Goal: Task Accomplishment & Management: Use online tool/utility

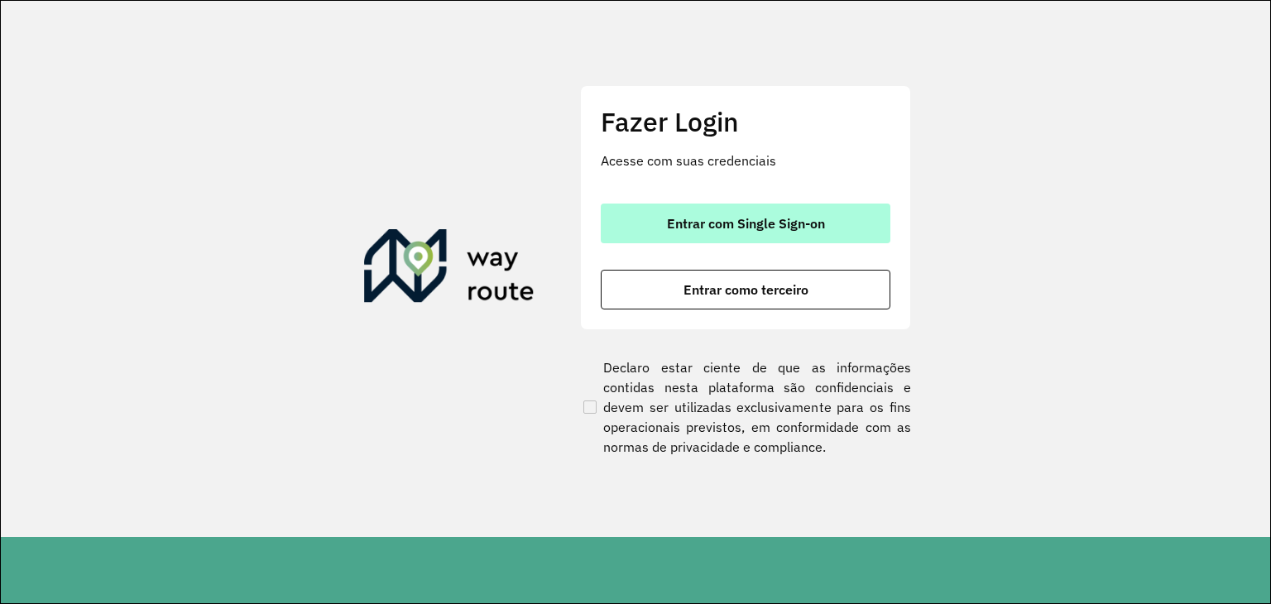
click at [748, 223] on span "Entrar com Single Sign-on" at bounding box center [746, 223] width 158 height 13
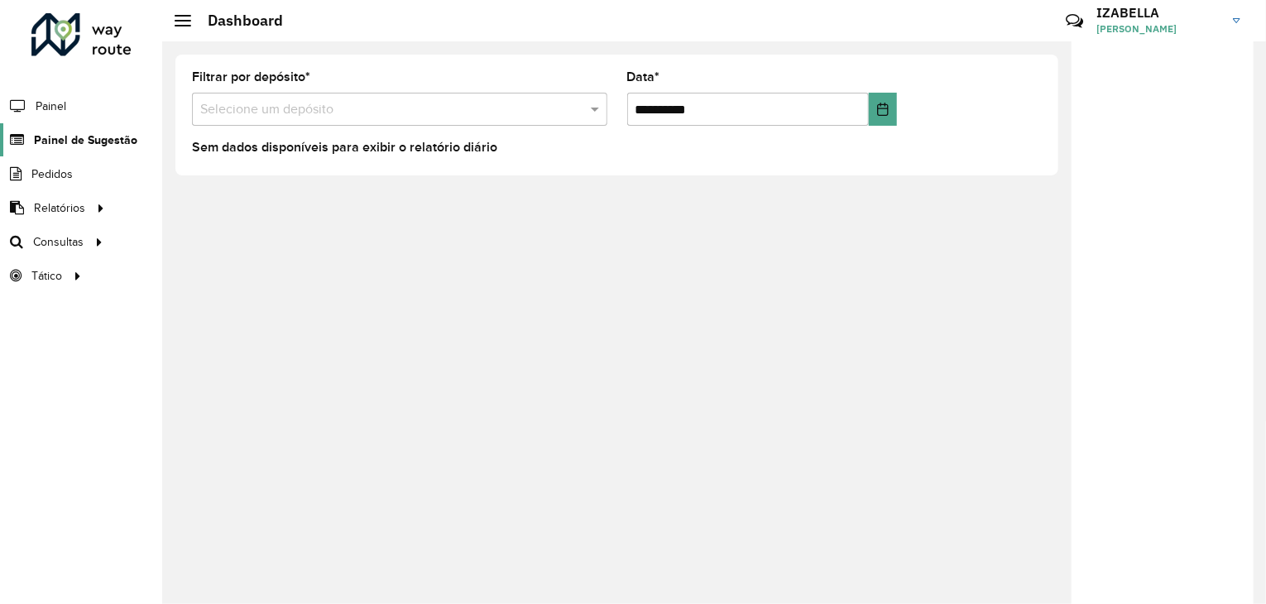
click at [35, 135] on span "Painel de Sugestão" at bounding box center [85, 140] width 103 height 17
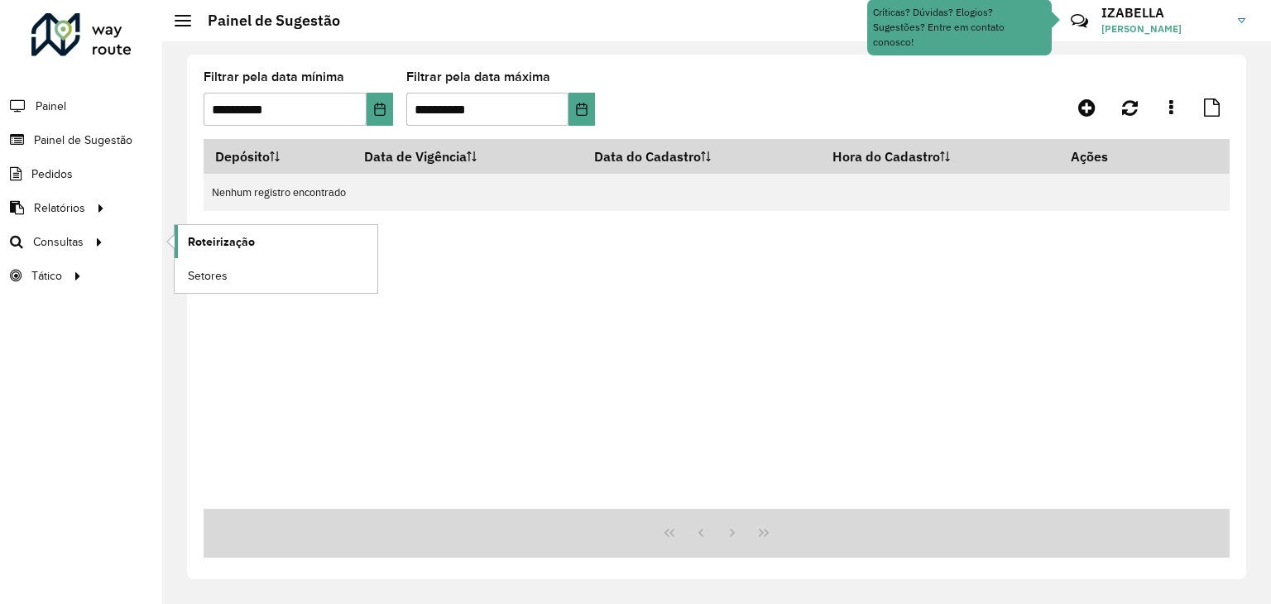
click at [251, 227] on link "Roteirização" at bounding box center [276, 241] width 203 height 33
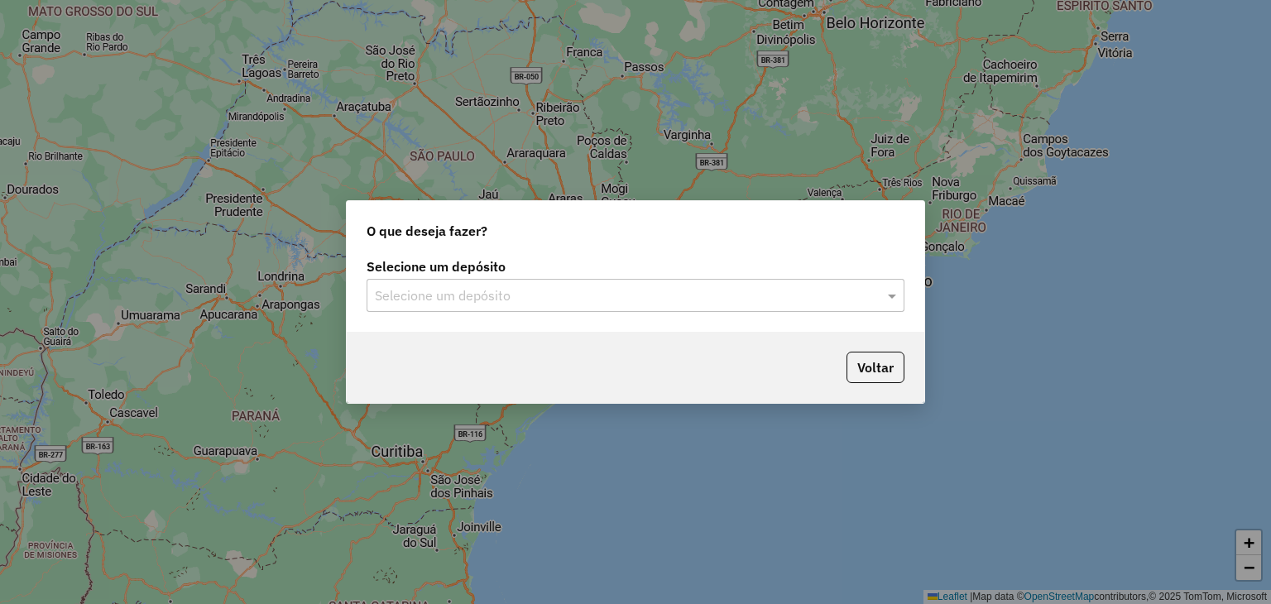
click at [539, 295] on input "text" at bounding box center [619, 296] width 488 height 20
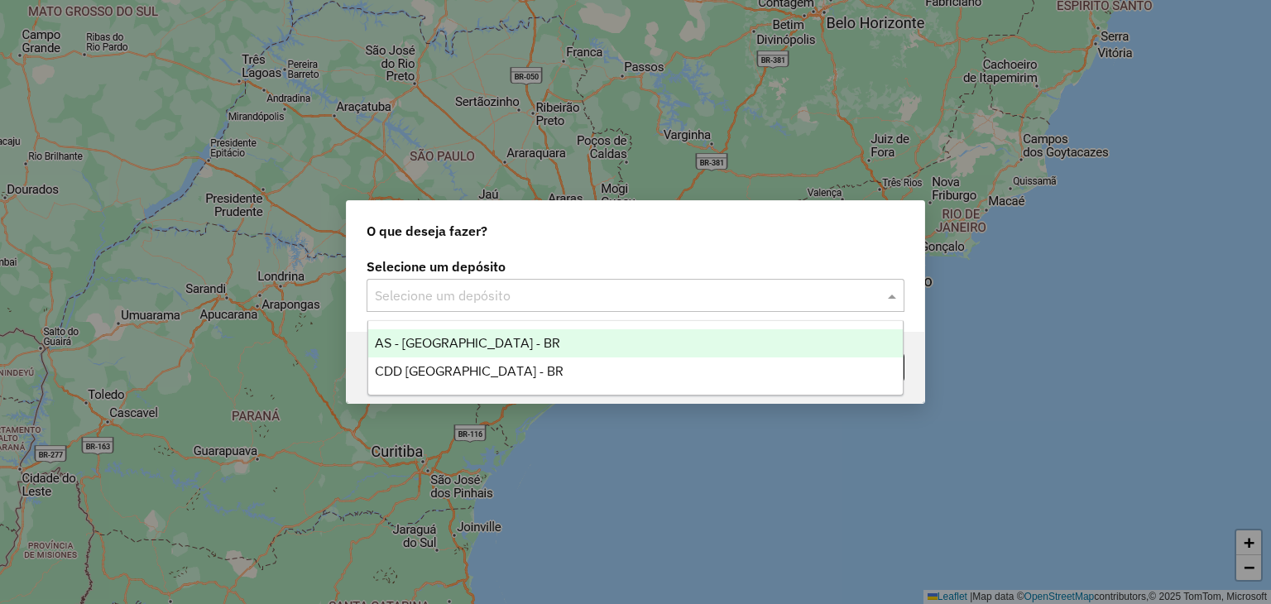
click at [483, 339] on span "AS - BRASILIA - BR" at bounding box center [467, 343] width 185 height 14
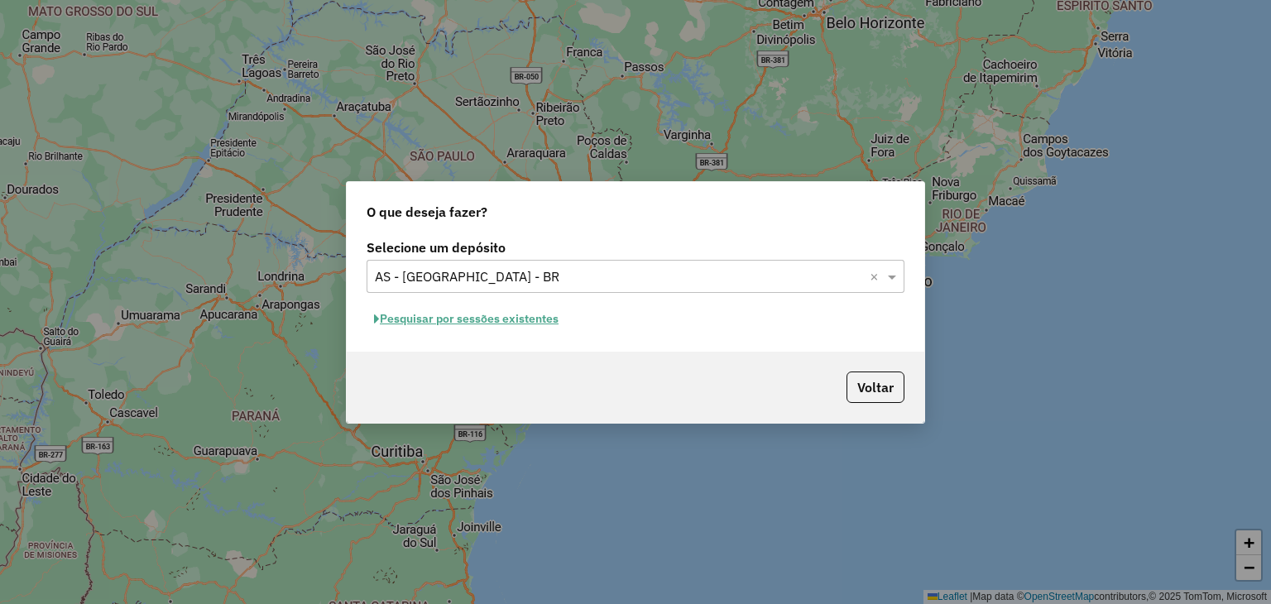
click at [537, 272] on input "text" at bounding box center [619, 277] width 488 height 20
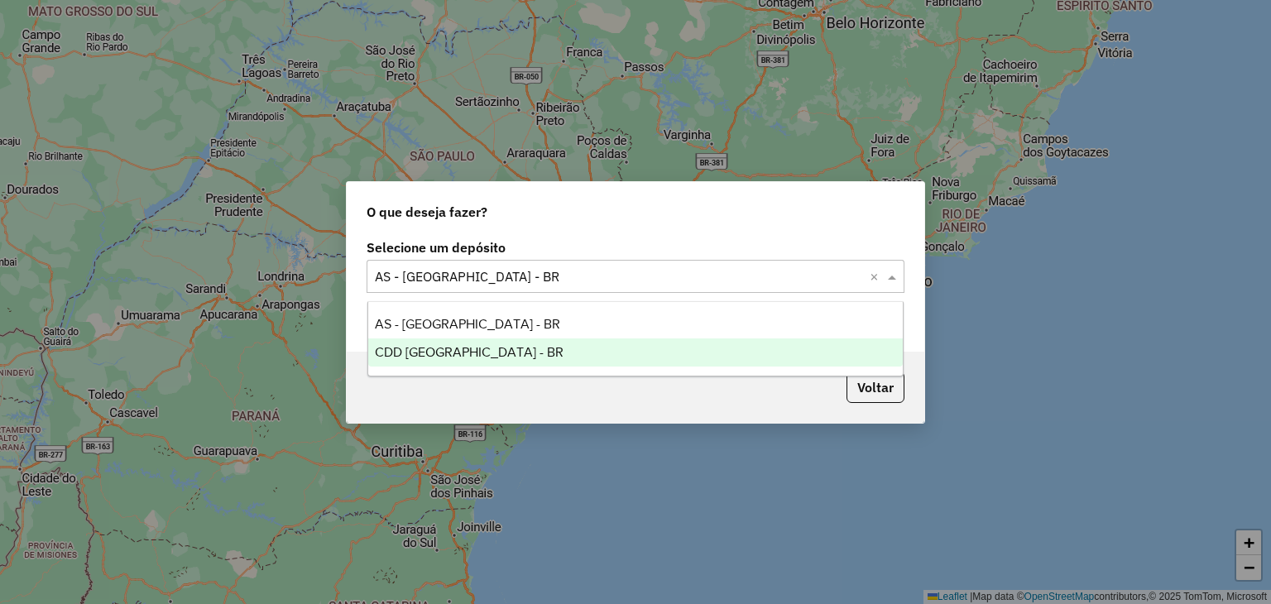
click at [483, 358] on div "CDD Brasilia - BR" at bounding box center [636, 353] width 536 height 28
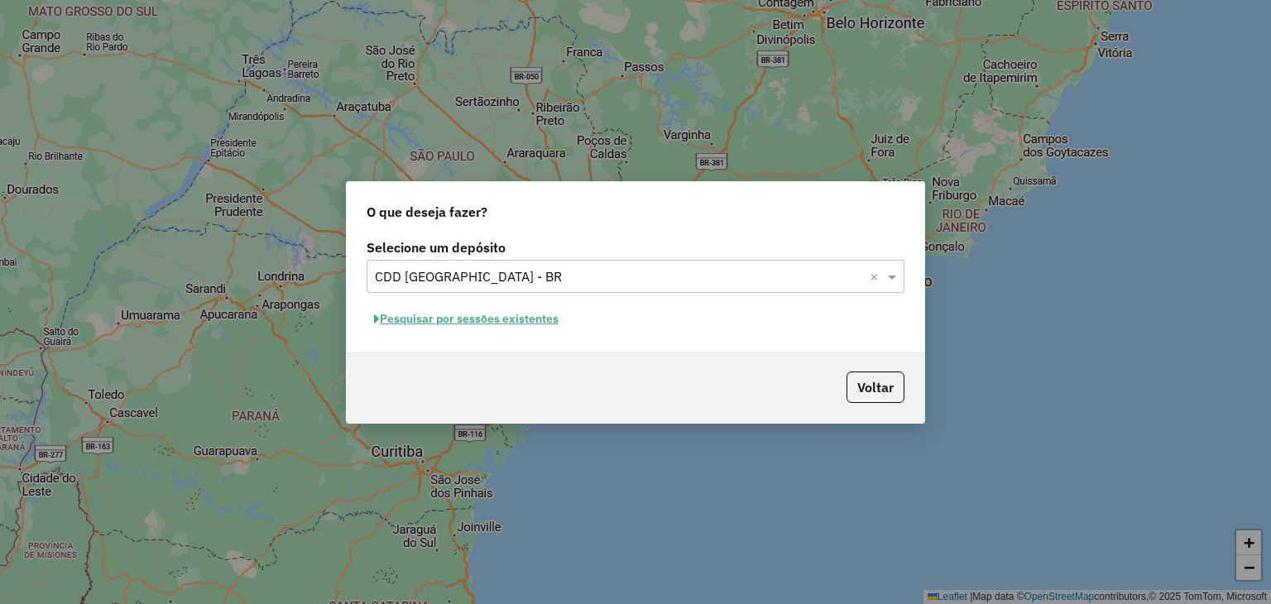
click at [430, 315] on button "Pesquisar por sessões existentes" at bounding box center [466, 319] width 199 height 26
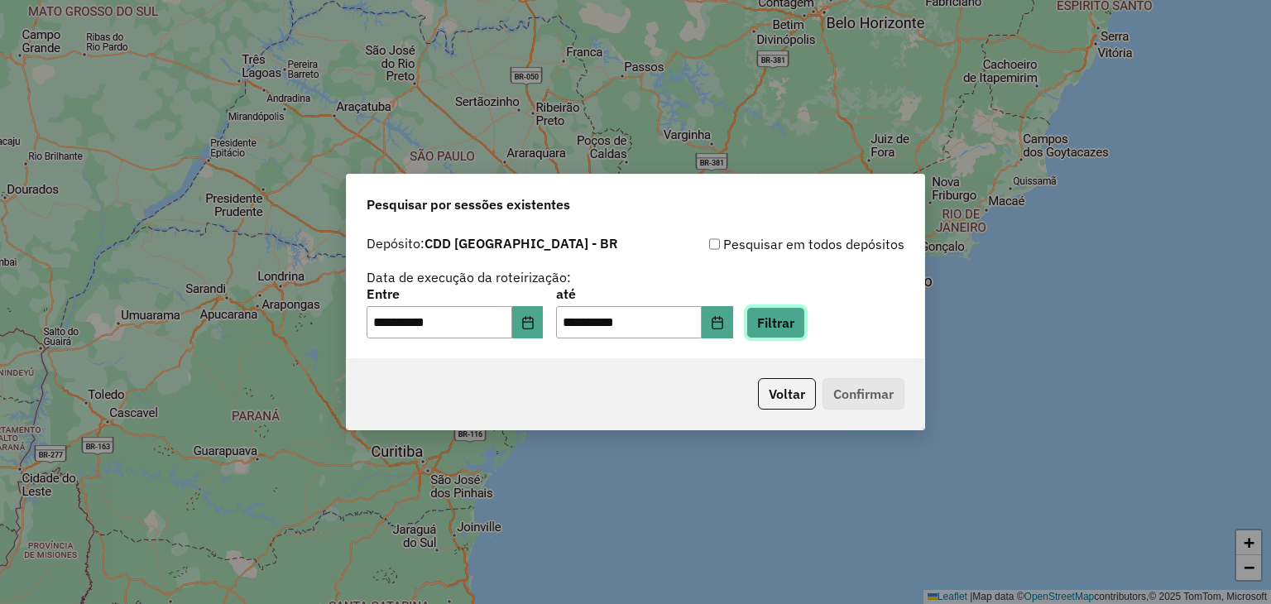
click at [805, 329] on button "Filtrar" at bounding box center [776, 322] width 59 height 31
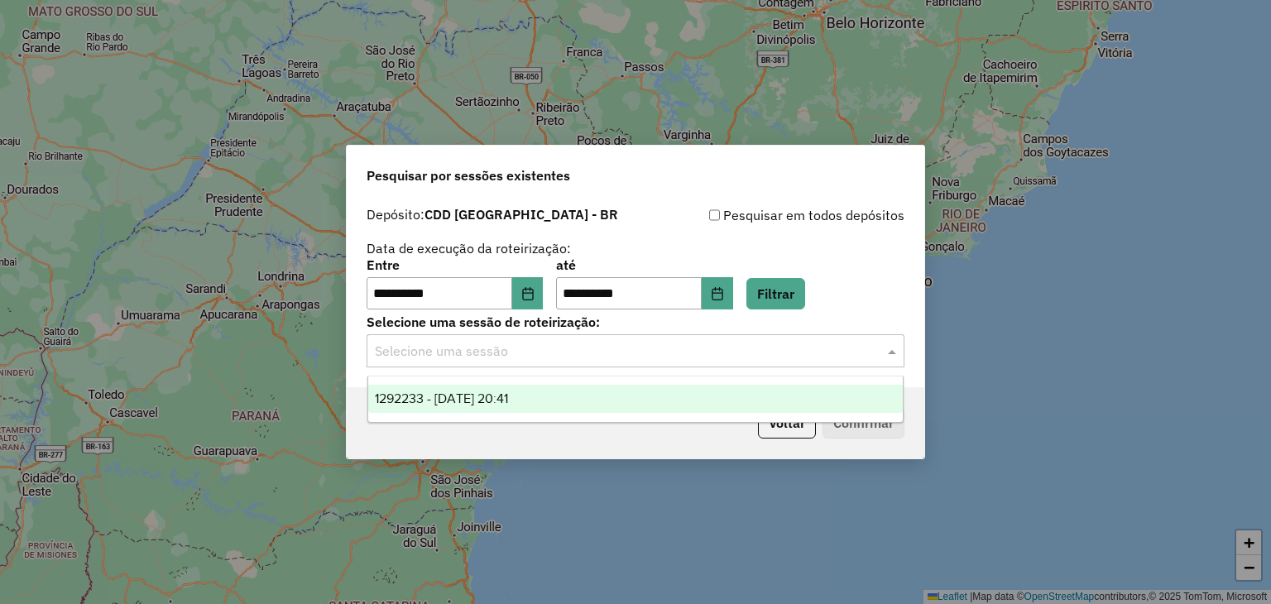
click at [468, 358] on input "text" at bounding box center [619, 352] width 488 height 20
click at [450, 390] on div "1292233 - 10/10/2025 20:41" at bounding box center [636, 399] width 536 height 28
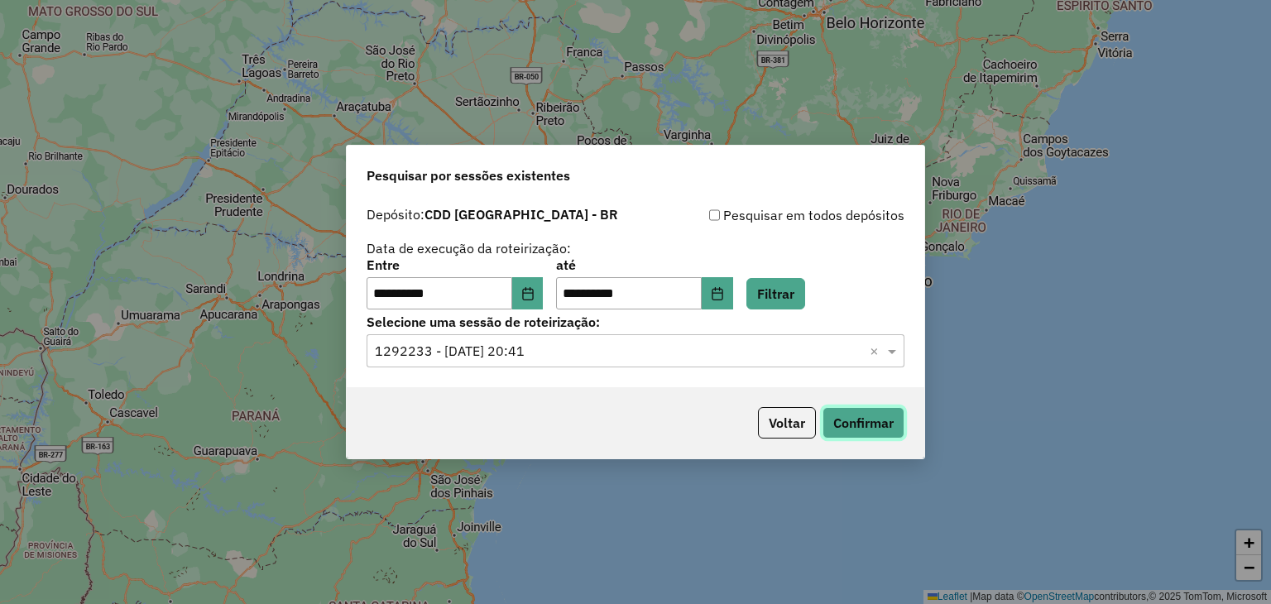
click at [891, 427] on button "Confirmar" at bounding box center [864, 422] width 82 height 31
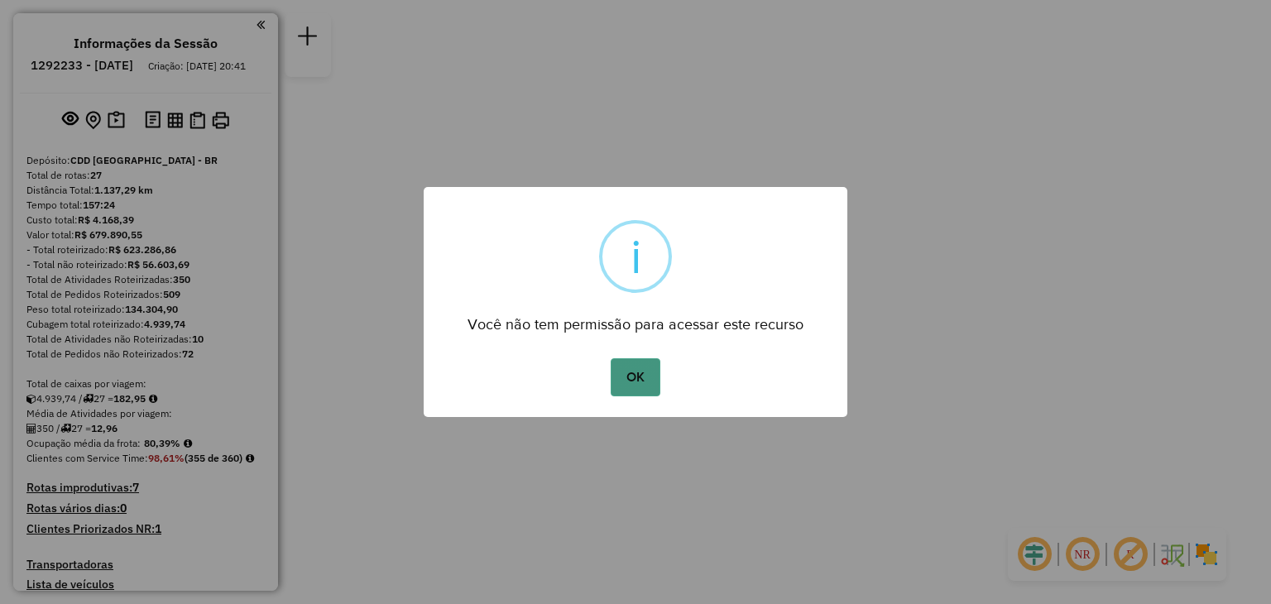
click at [636, 374] on button "OK" at bounding box center [635, 377] width 49 height 38
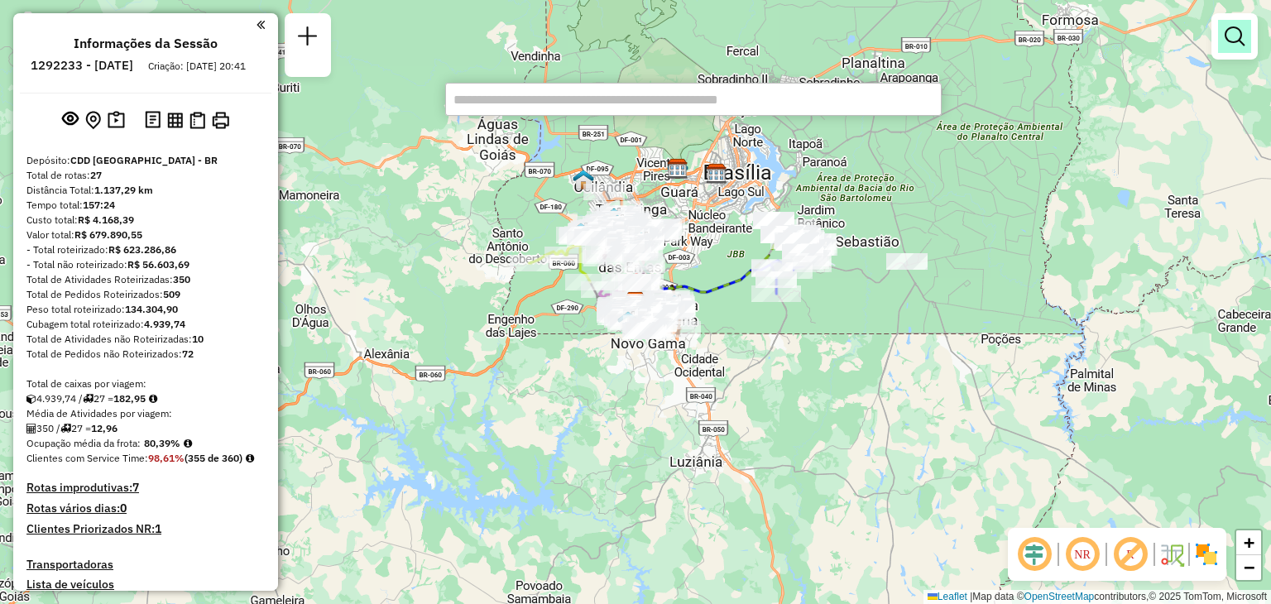
click at [1232, 40] on em at bounding box center [1235, 36] width 20 height 20
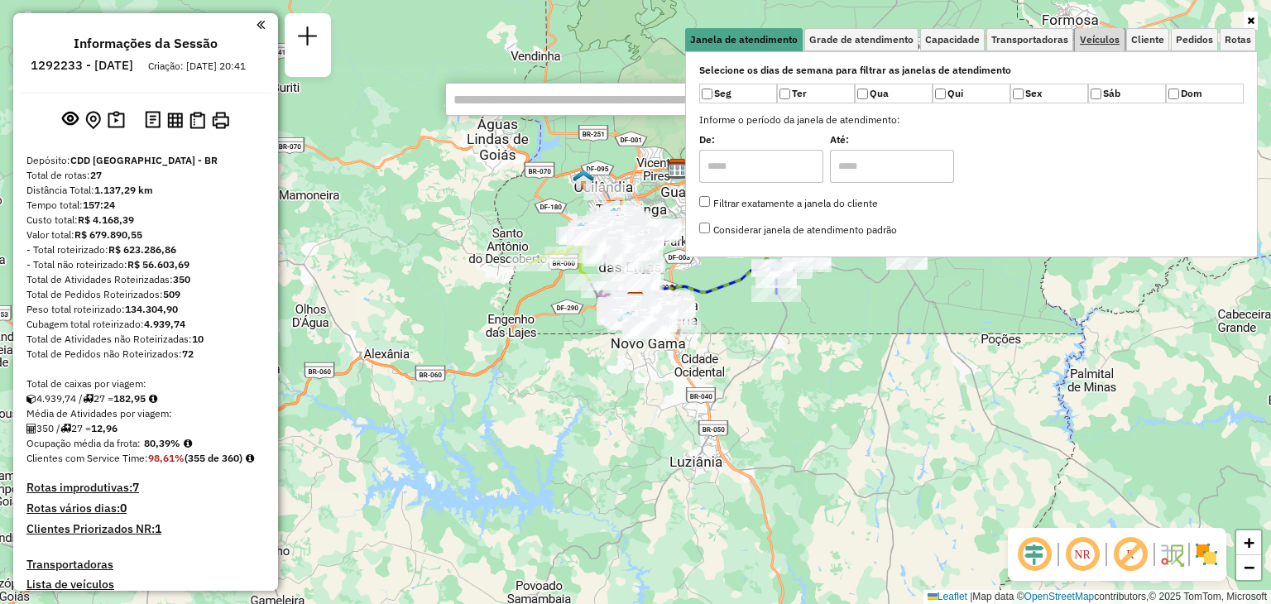
click at [1088, 46] on link "Veículos" at bounding box center [1100, 39] width 50 height 23
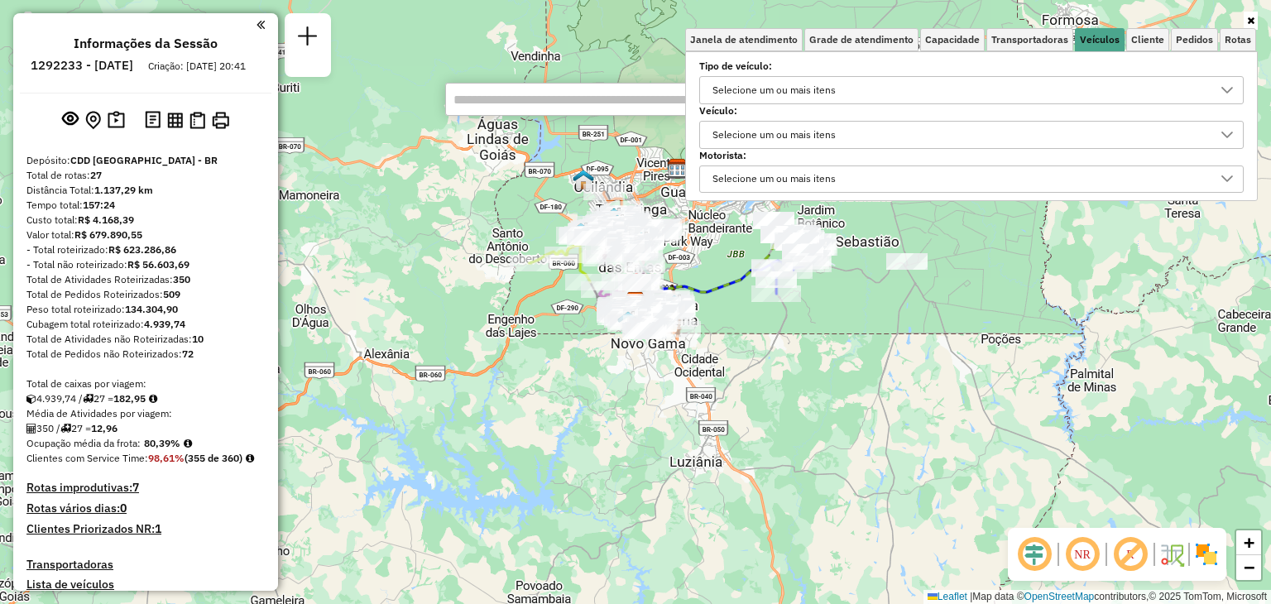
click at [818, 94] on div "Selecione um ou mais itens" at bounding box center [774, 90] width 135 height 26
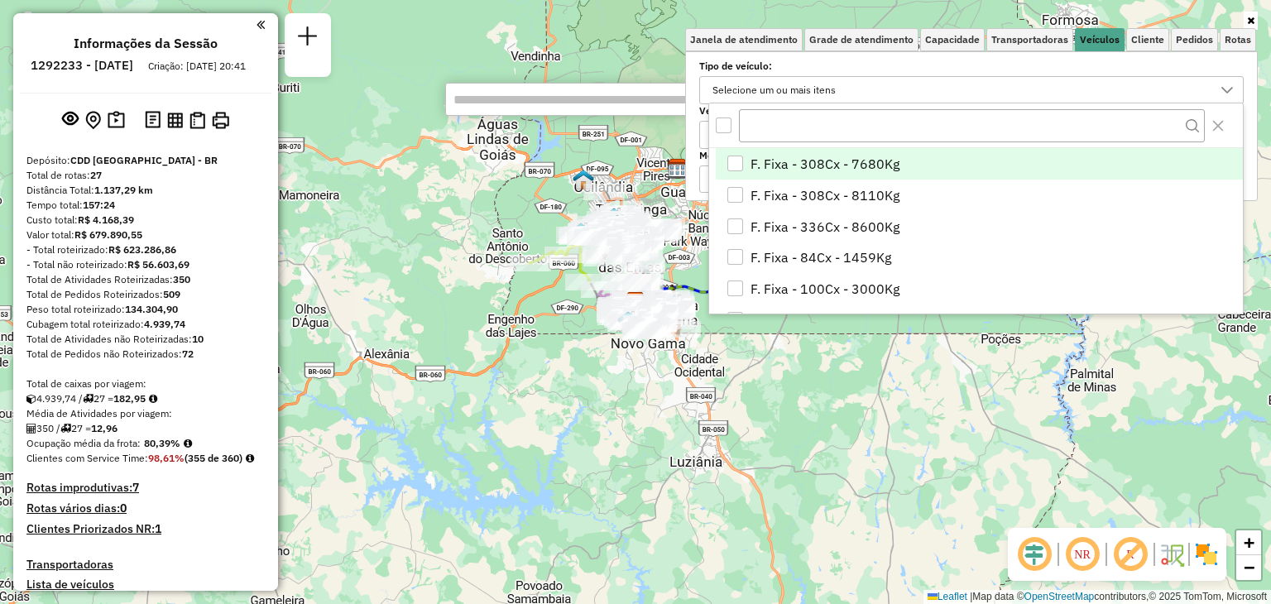
scroll to position [9, 59]
click at [703, 77] on div "Selecione os dias de semana para filtrar as janelas de atendimento Seg Ter Qua …" at bounding box center [971, 126] width 573 height 150
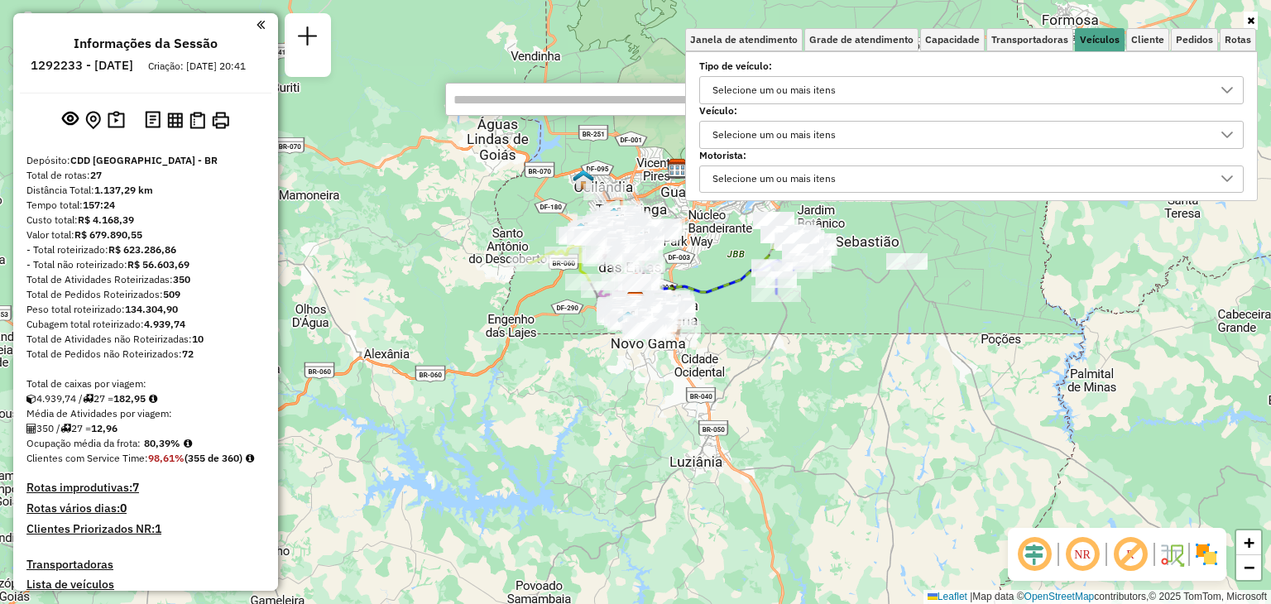
click at [752, 129] on div "Selecione um ou mais itens" at bounding box center [774, 135] width 135 height 26
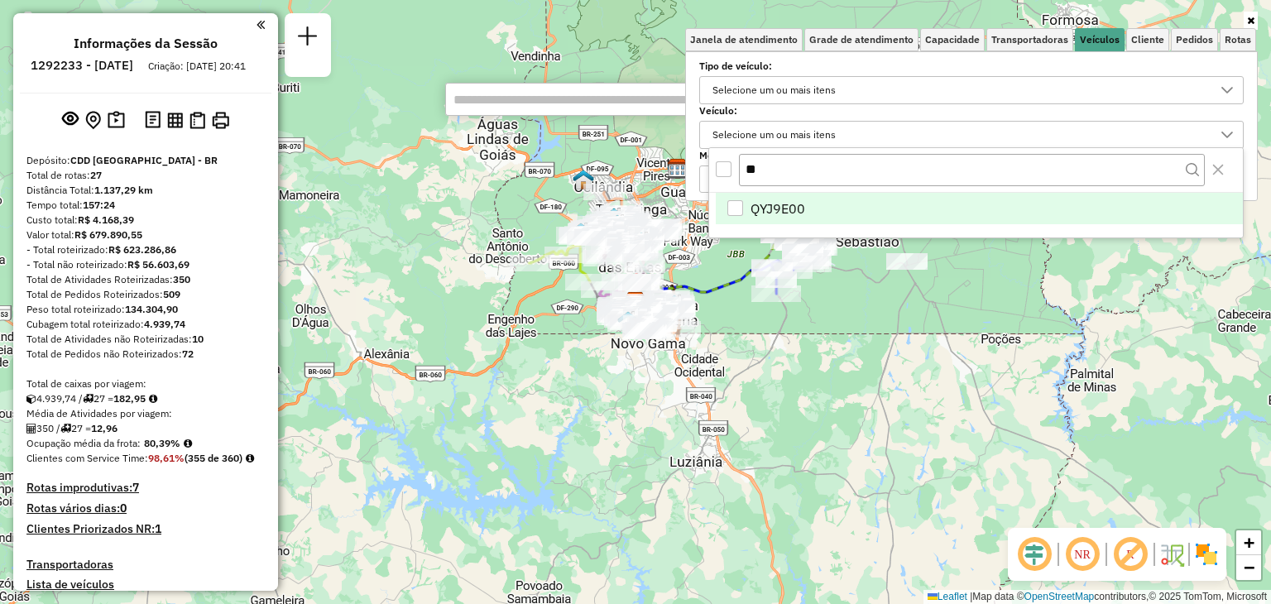
type input "**"
click at [726, 203] on li "QYJ9E00" at bounding box center [979, 208] width 527 height 31
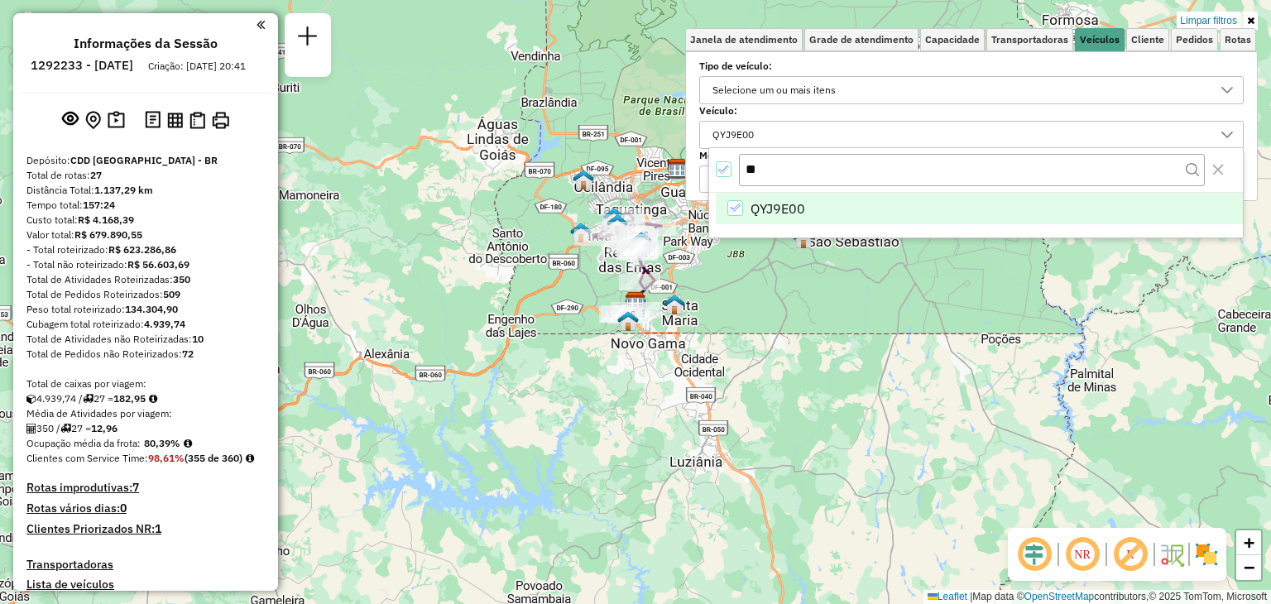
click at [1178, 117] on label "Veículo:" at bounding box center [971, 110] width 545 height 15
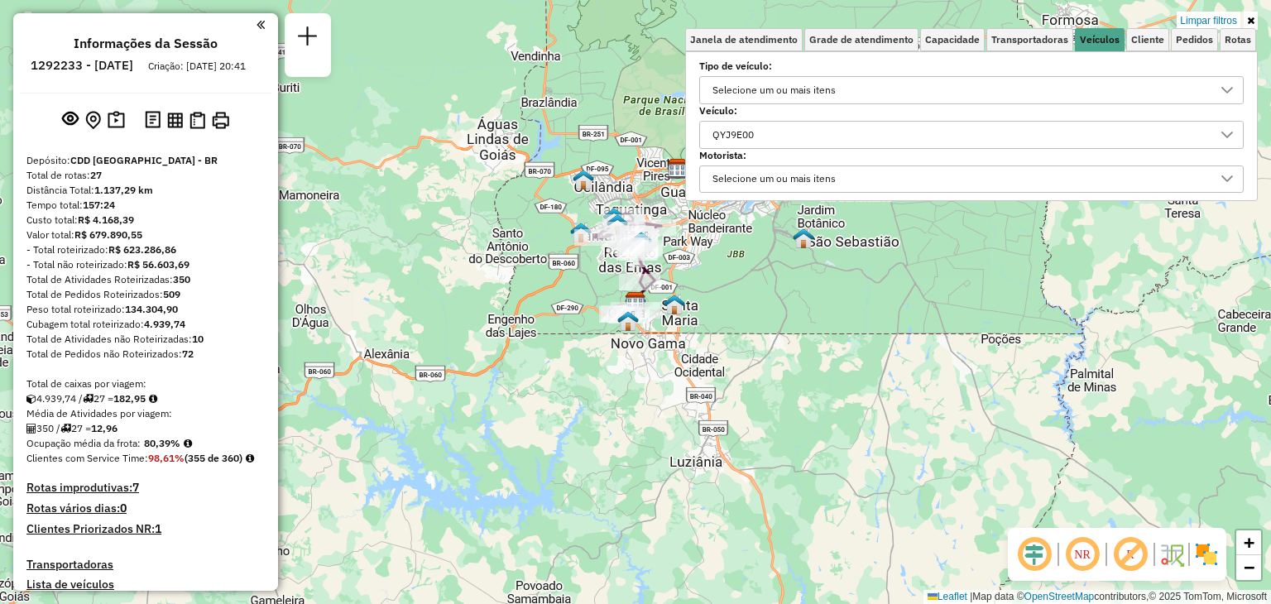
click at [1088, 282] on div "Limpar filtros Janela de atendimento Grade de atendimento Capacidade Transporta…" at bounding box center [635, 302] width 1271 height 604
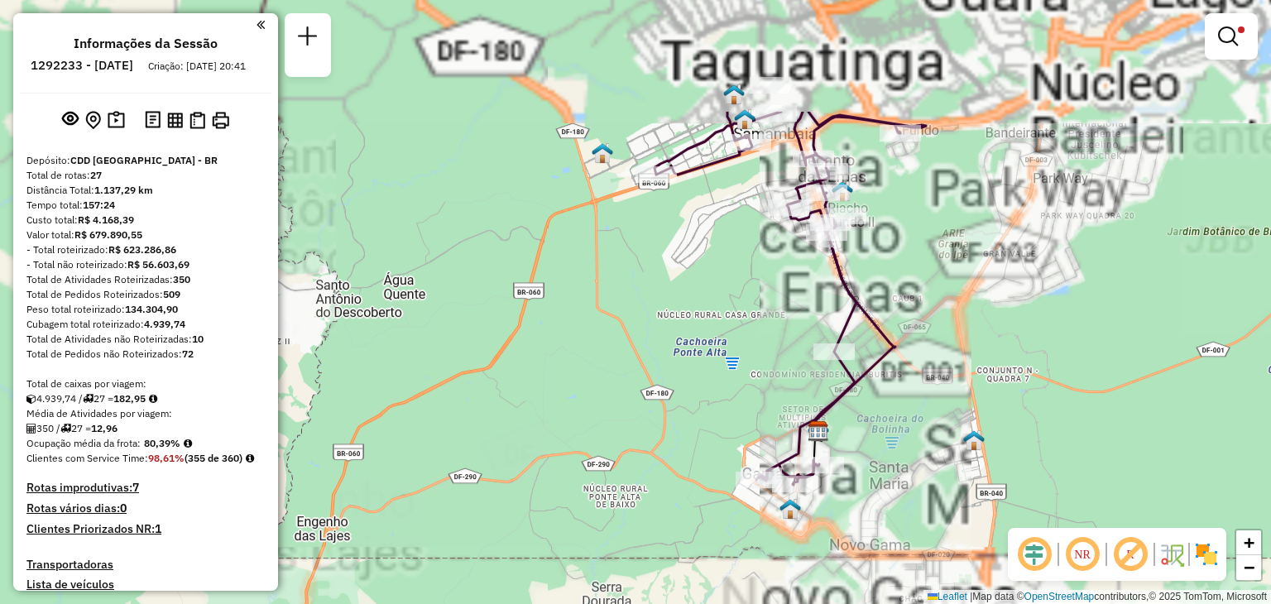
drag, startPoint x: 770, startPoint y: 127, endPoint x: 993, endPoint y: 300, distance: 282.6
click at [993, 300] on div "Limpar filtros Janela de atendimento Grade de atendimento Capacidade Transporta…" at bounding box center [635, 302] width 1271 height 604
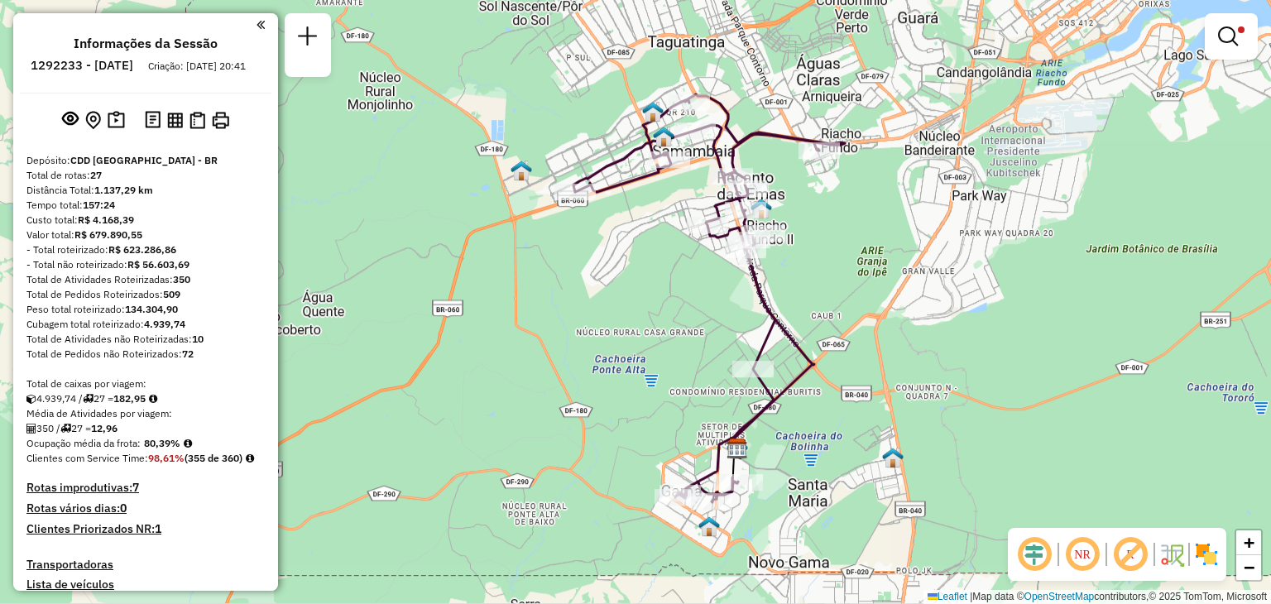
drag, startPoint x: 996, startPoint y: 284, endPoint x: 975, endPoint y: 276, distance: 22.0
click at [975, 276] on div "Limpar filtros Janela de atendimento Grade de atendimento Capacidade Transporta…" at bounding box center [635, 302] width 1271 height 604
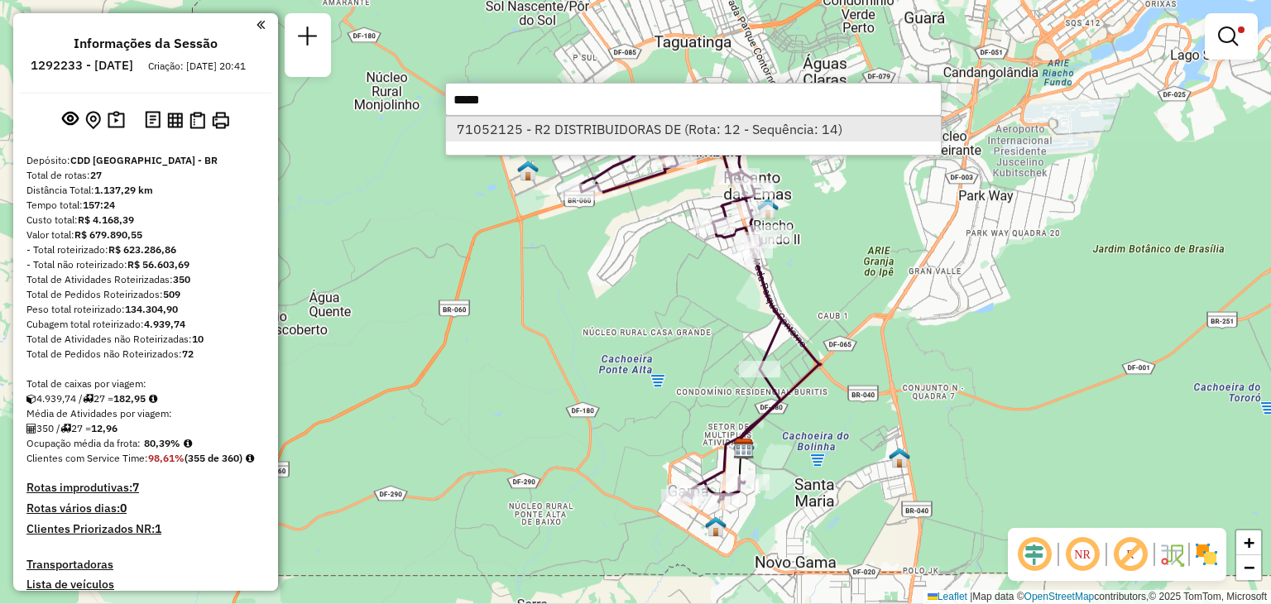
type input "*****"
click at [627, 137] on li "71052125 - R2 DISTRIBUIDORAS DE (Rota: 12 - Sequência: 14)" at bounding box center [693, 129] width 495 height 25
select select "**********"
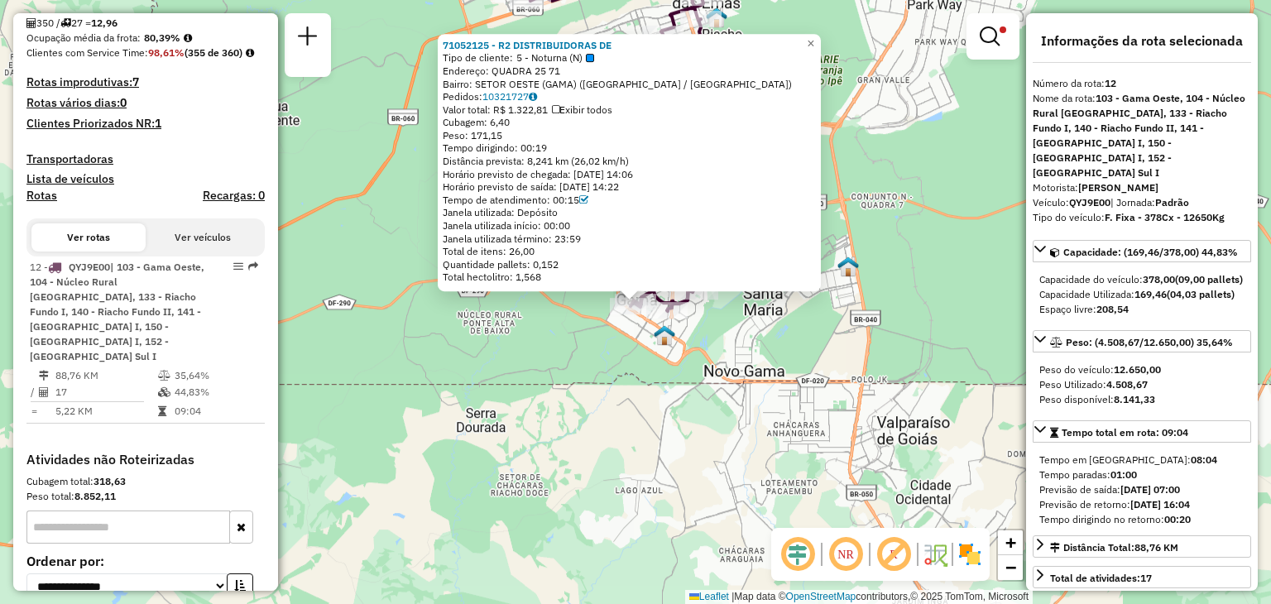
scroll to position [540, 0]
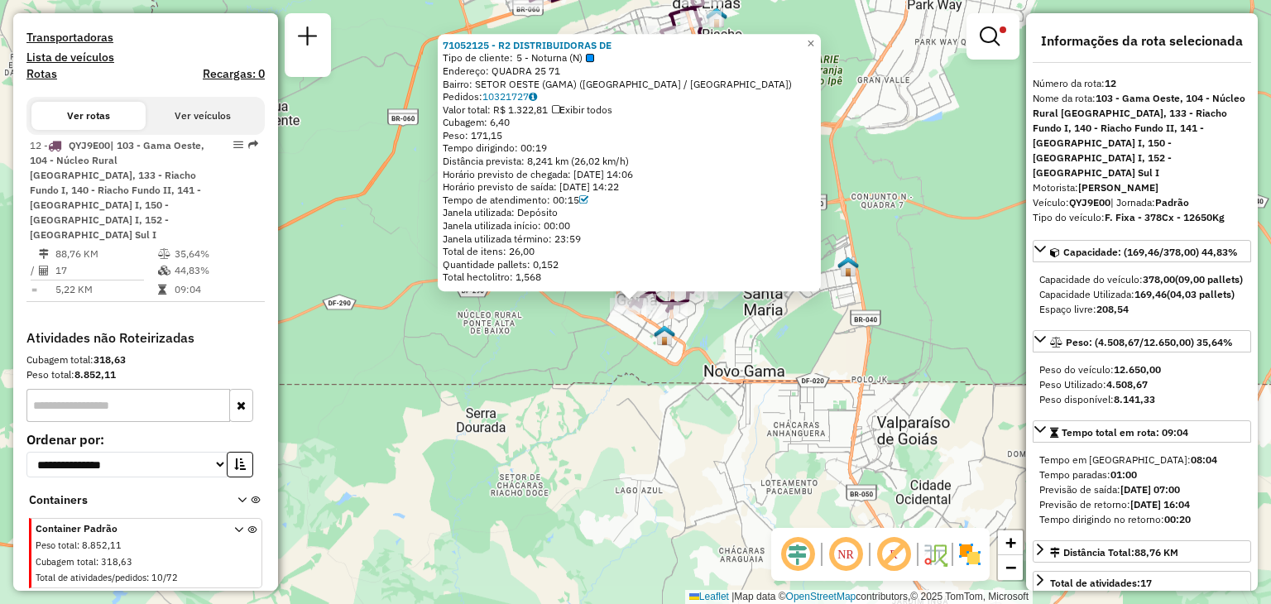
click at [589, 330] on div "71052125 - R2 DISTRIBUIDORAS DE Tipo de cliente: 5 - Noturna (N) Endereço: QUAD…" at bounding box center [635, 302] width 1271 height 604
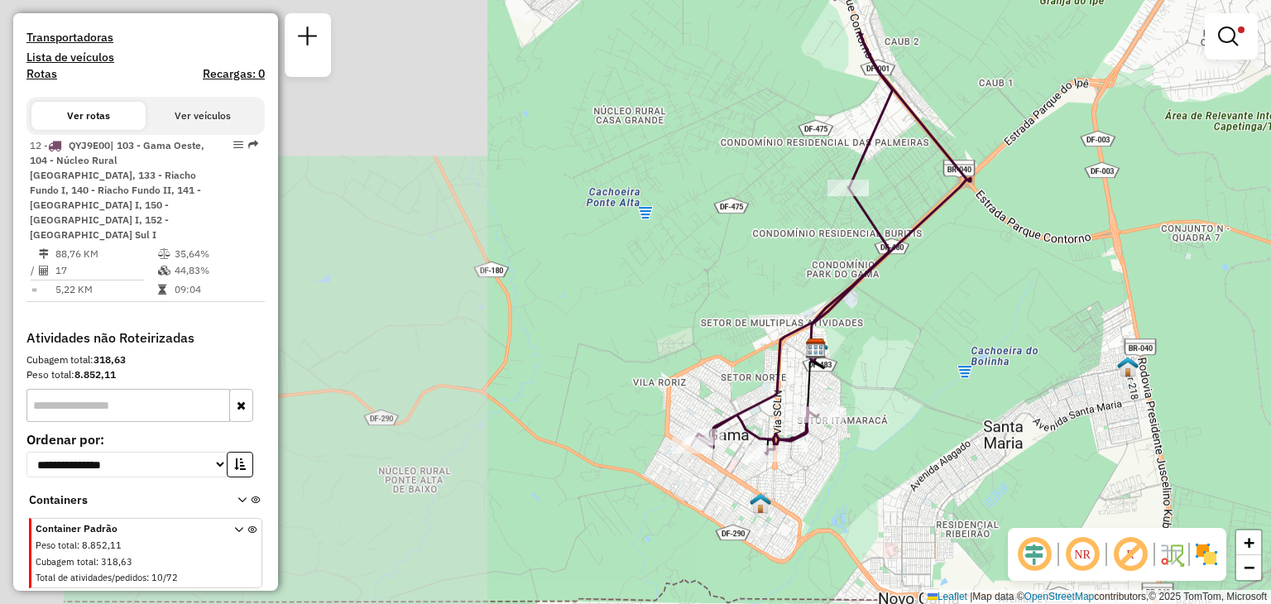
drag, startPoint x: 569, startPoint y: 328, endPoint x: 1119, endPoint y: 419, distance: 557.1
click at [1124, 417] on div "Limpar filtros Janela de atendimento Grade de atendimento Capacidade Transporta…" at bounding box center [635, 302] width 1271 height 604
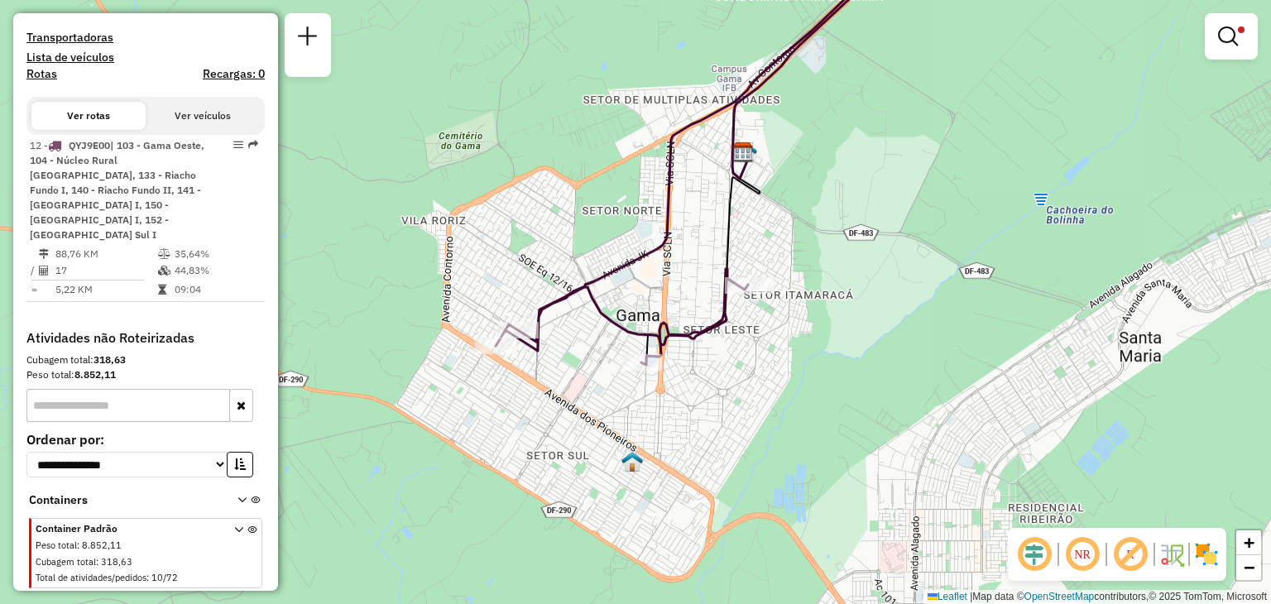
drag, startPoint x: 811, startPoint y: 476, endPoint x: 869, endPoint y: 302, distance: 183.2
click at [869, 302] on div "Limpar filtros Janela de atendimento Grade de atendimento Capacidade Transporta…" at bounding box center [635, 302] width 1271 height 604
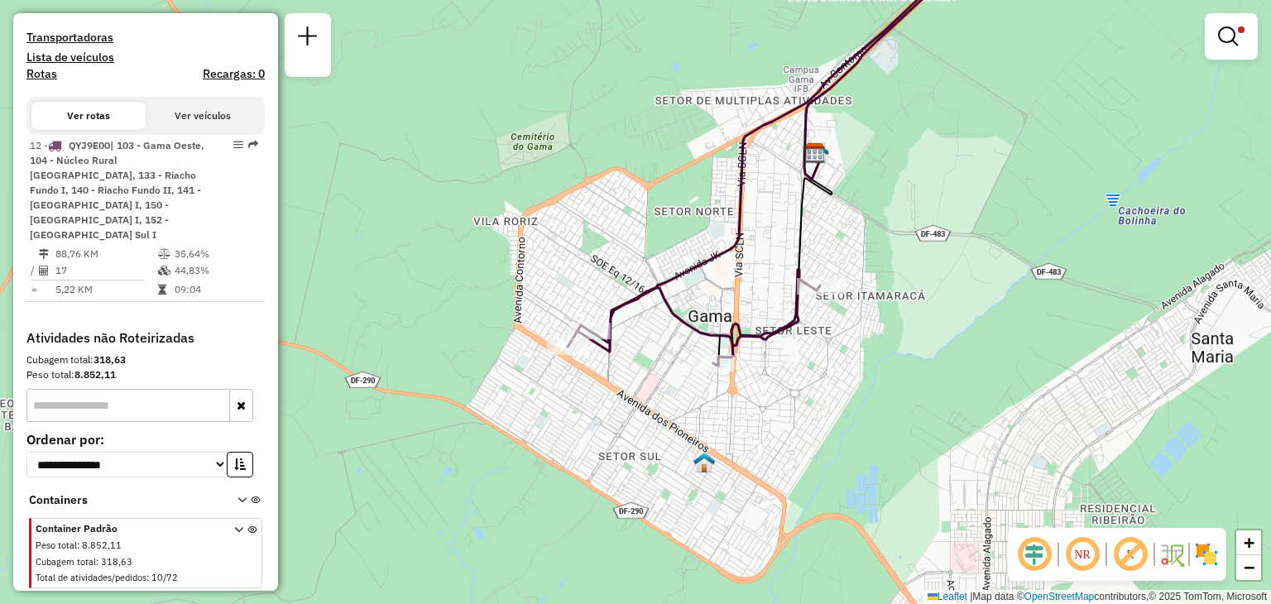
drag, startPoint x: 979, startPoint y: 241, endPoint x: 1050, endPoint y: 242, distance: 71.2
click at [1050, 242] on div "Limpar filtros Janela de atendimento Grade de atendimento Capacidade Transporta…" at bounding box center [635, 302] width 1271 height 604
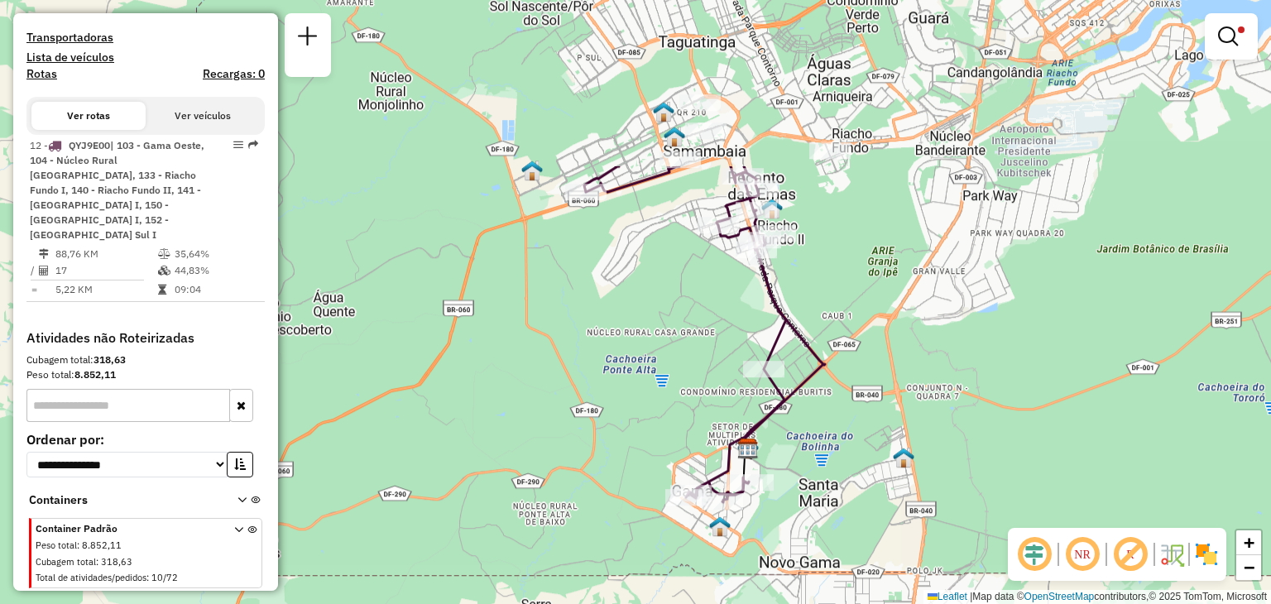
drag, startPoint x: 1099, startPoint y: 218, endPoint x: 857, endPoint y: 444, distance: 331.4
click at [857, 444] on div "Limpar filtros Janela de atendimento Grade de atendimento Capacidade Transporta…" at bounding box center [635, 302] width 1271 height 604
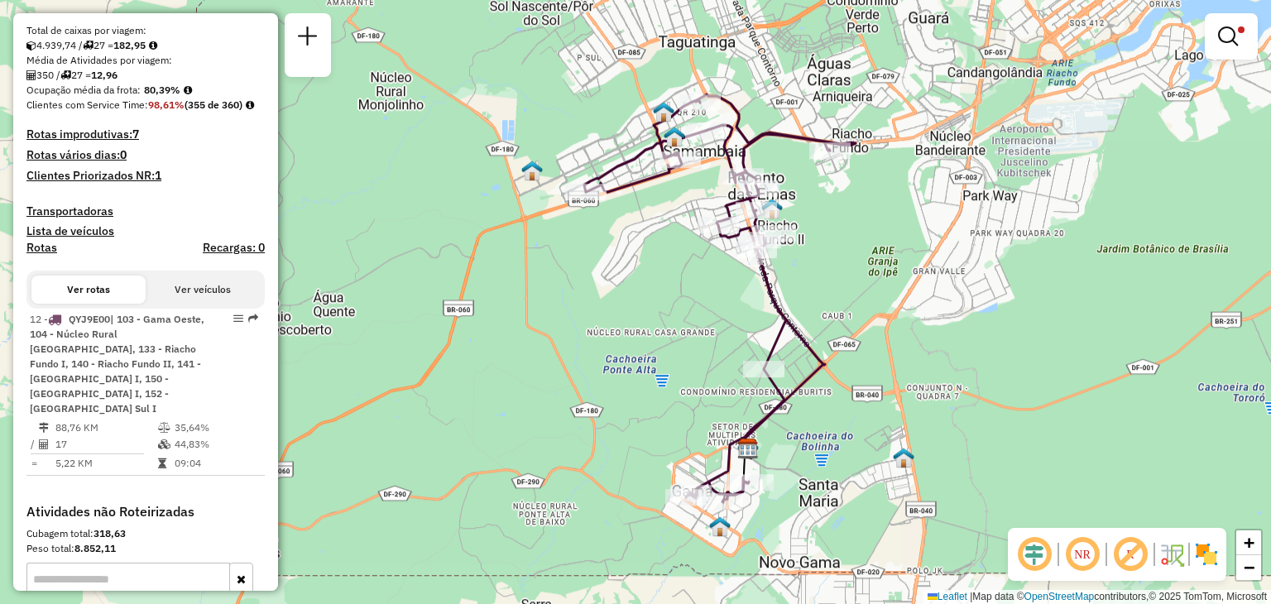
scroll to position [0, 0]
